Goal: Task Accomplishment & Management: Manage account settings

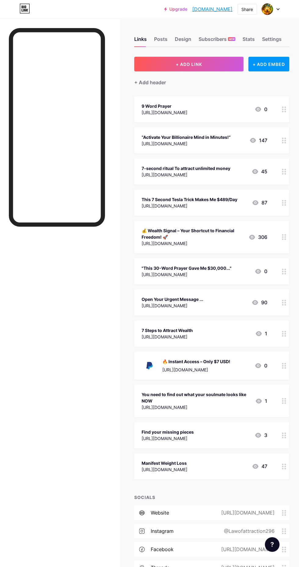
click at [219, 42] on div "Subscribers NEW" at bounding box center [217, 40] width 37 height 11
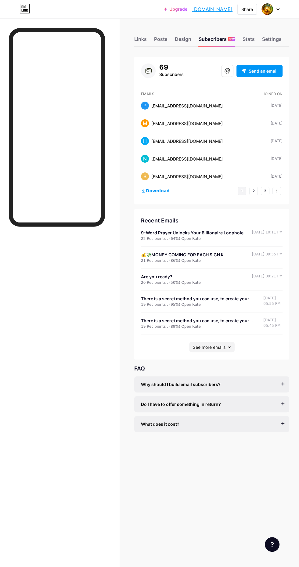
click at [142, 40] on div "Links" at bounding box center [140, 40] width 13 height 11
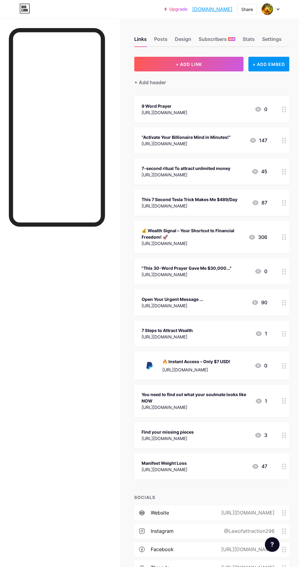
click at [187, 113] on div "[URL][DOMAIN_NAME]" at bounding box center [165, 112] width 46 height 6
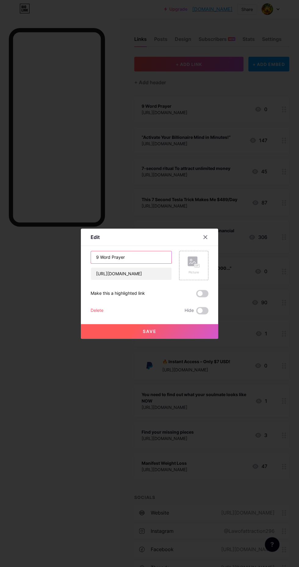
click at [134, 263] on input "9 Word Prayer" at bounding box center [131, 257] width 81 height 12
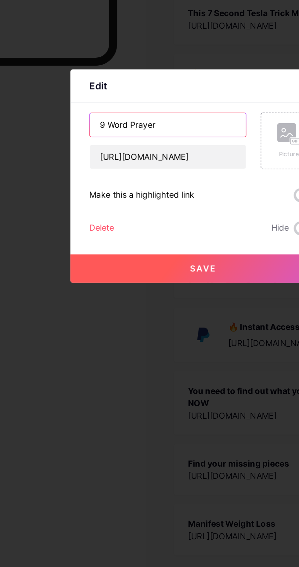
click at [97, 263] on input "9 Word Prayer" at bounding box center [131, 257] width 81 height 12
click at [154, 263] on input "This 9 Word Prayer" at bounding box center [131, 257] width 81 height 12
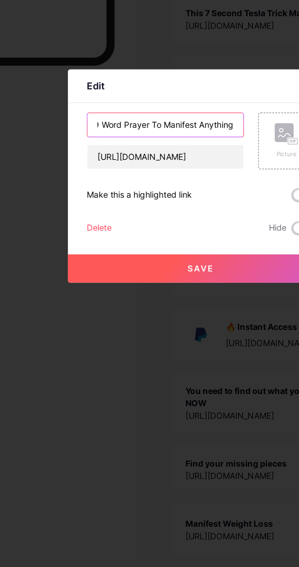
type input "This 9 Word Prayer To Manifest Anything"
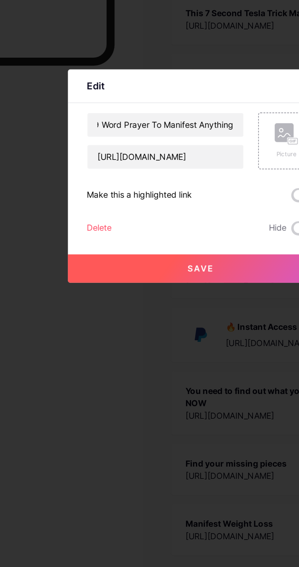
click at [169, 339] on button "Save" at bounding box center [149, 331] width 137 height 15
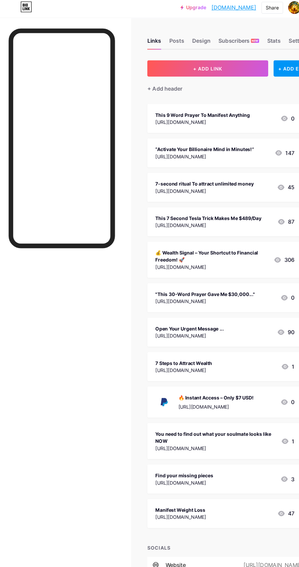
click at [217, 38] on div "Subscribers NEW" at bounding box center [217, 40] width 37 height 11
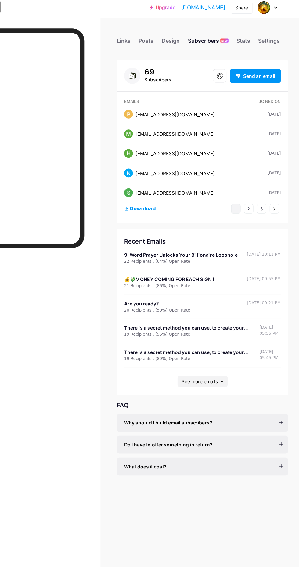
click at [255, 37] on div "Stats" at bounding box center [249, 40] width 12 height 11
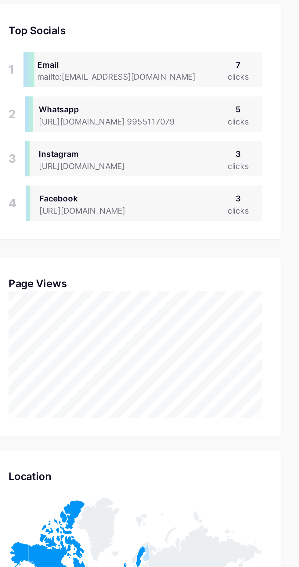
scroll to position [89, 0]
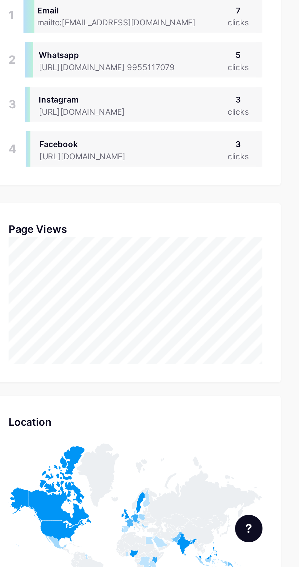
click at [169, 528] on icon at bounding box center [171, 522] width 33 height 44
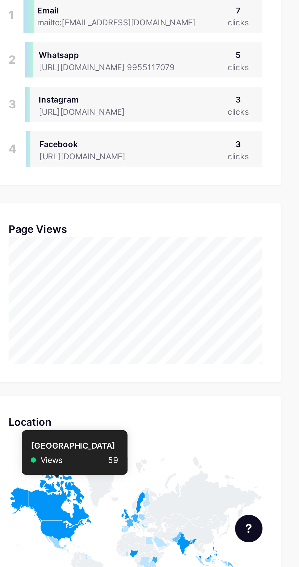
click at [173, 545] on icon at bounding box center [163, 538] width 39 height 32
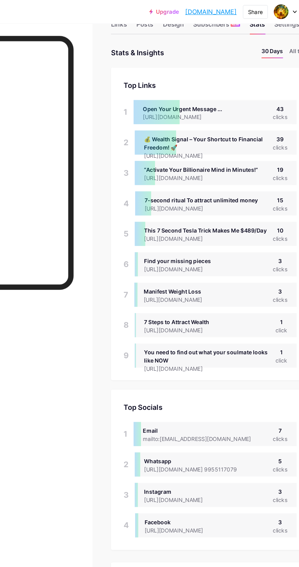
scroll to position [0, 0]
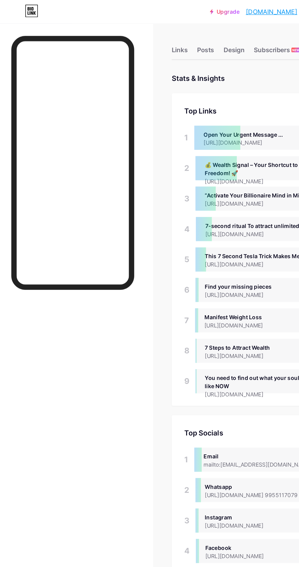
click at [137, 44] on div "Links" at bounding box center [140, 40] width 13 height 11
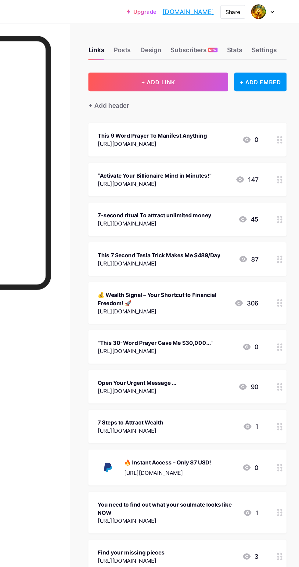
click at [231, 39] on span "NEW" at bounding box center [232, 39] width 6 height 4
